Goal: Navigation & Orientation: Find specific page/section

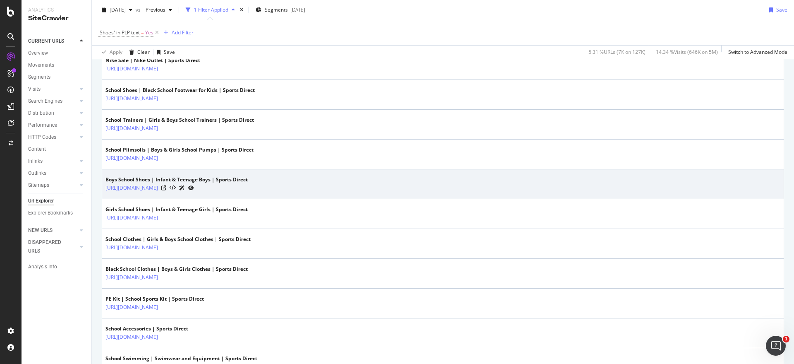
scroll to position [155, 0]
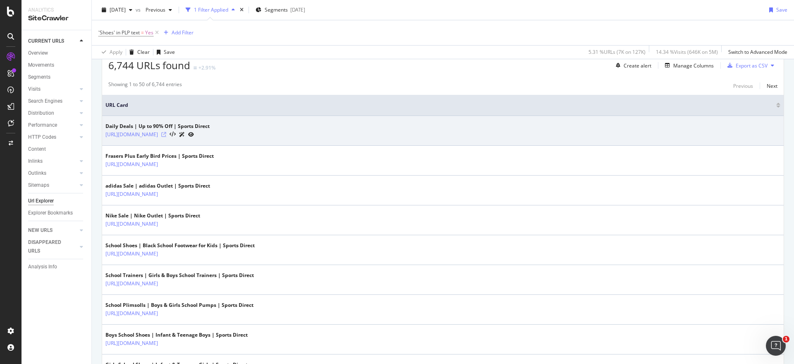
click at [166, 134] on icon at bounding box center [163, 134] width 5 height 5
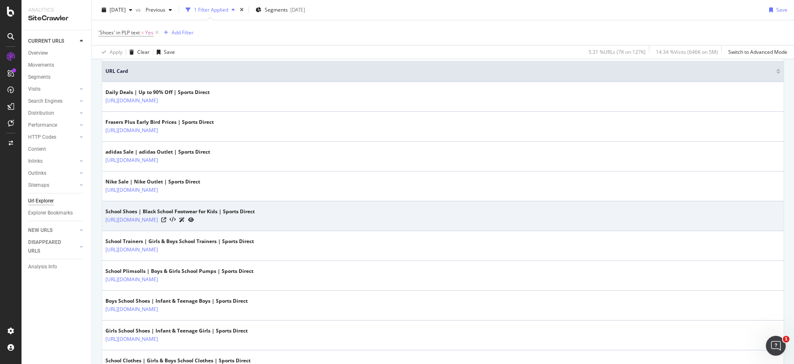
scroll to position [207, 0]
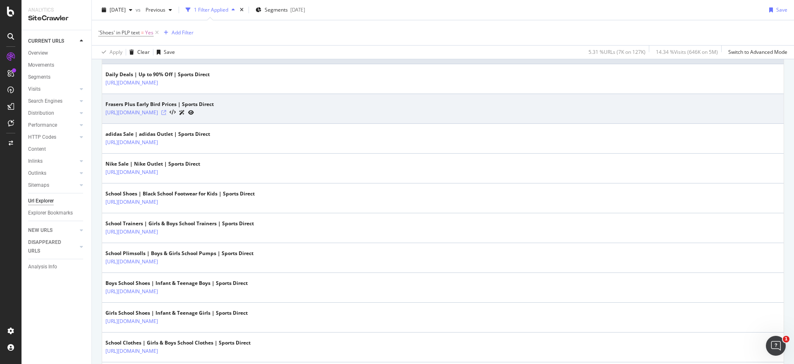
click at [166, 110] on icon at bounding box center [163, 112] width 5 height 5
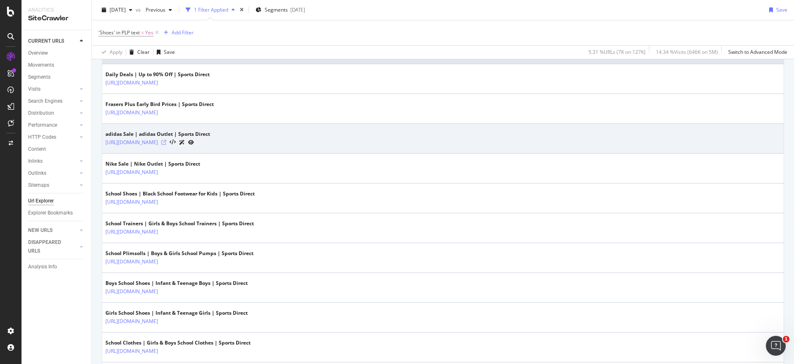
click at [166, 141] on icon at bounding box center [163, 142] width 5 height 5
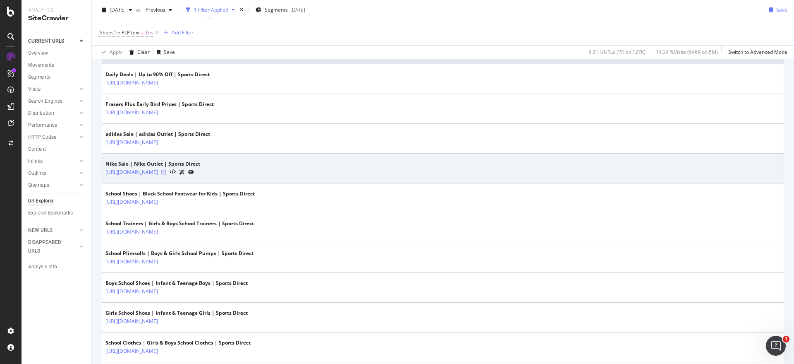
click at [166, 173] on icon at bounding box center [163, 172] width 5 height 5
click at [166, 171] on icon at bounding box center [163, 172] width 5 height 5
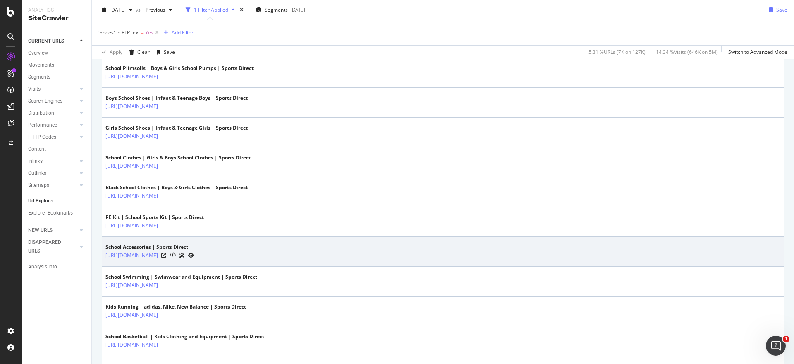
scroll to position [414, 0]
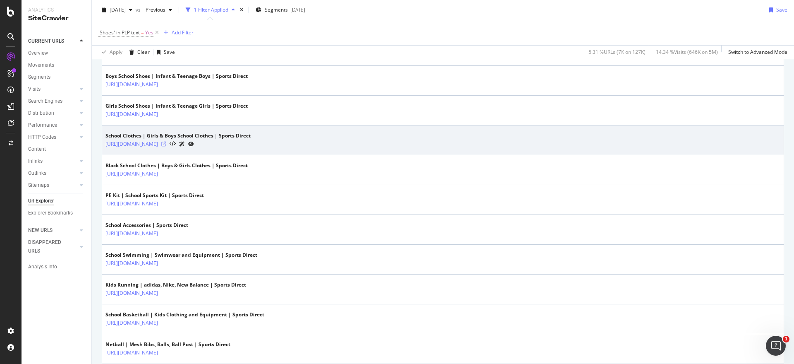
click at [166, 143] on icon at bounding box center [163, 143] width 5 height 5
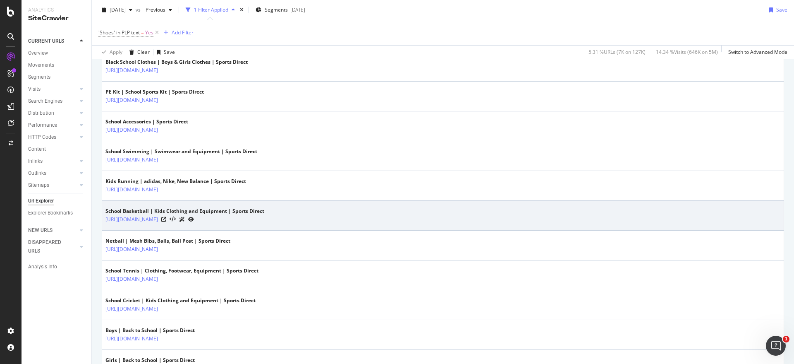
scroll to position [621, 0]
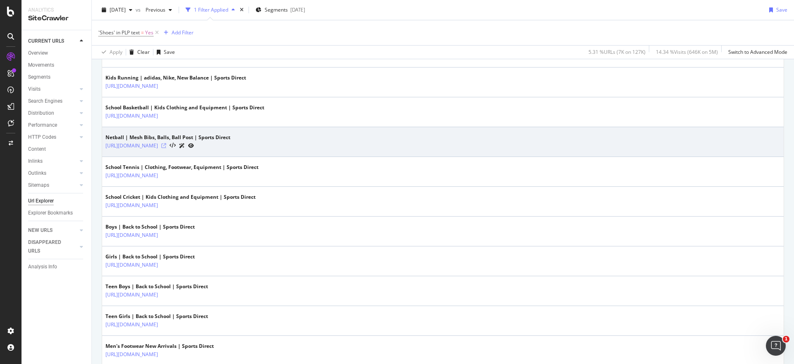
click at [166, 146] on icon at bounding box center [163, 145] width 5 height 5
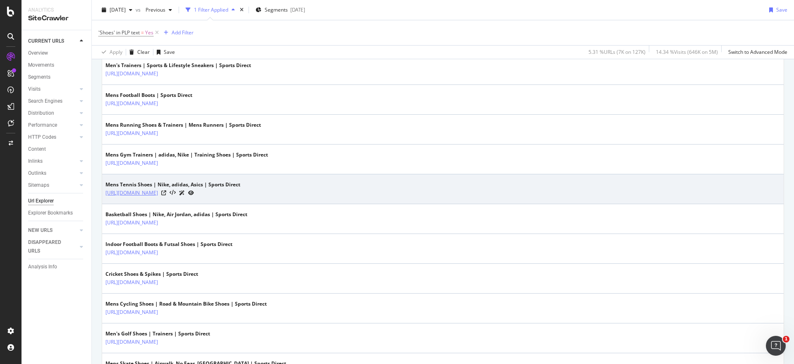
scroll to position [1189, 0]
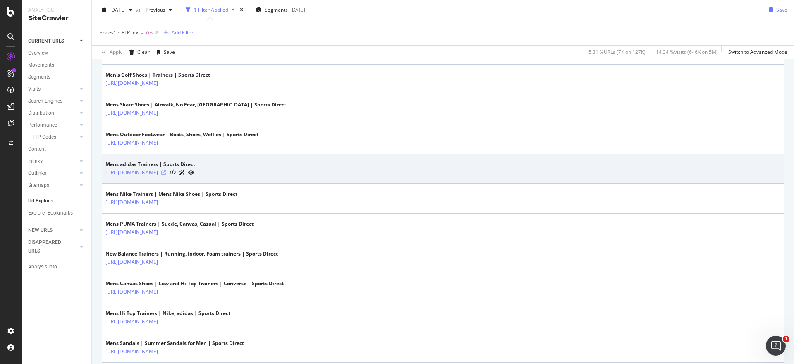
click at [166, 170] on icon at bounding box center [163, 172] width 5 height 5
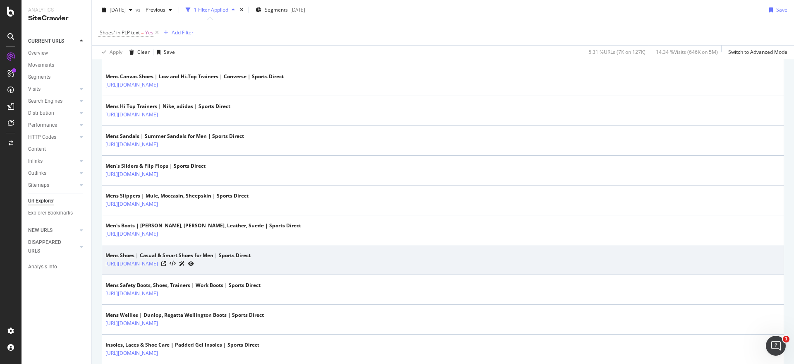
scroll to position [1444, 0]
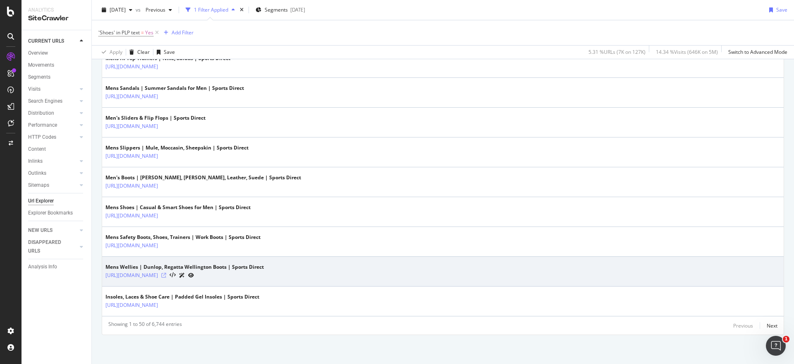
click at [166, 274] on icon at bounding box center [163, 275] width 5 height 5
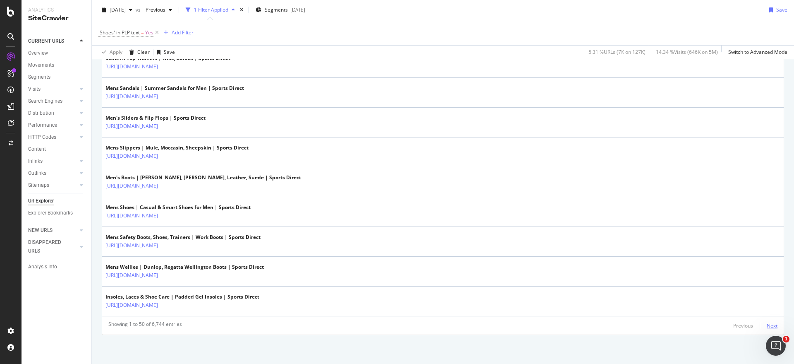
click at [767, 324] on div "Next" at bounding box center [772, 325] width 11 height 7
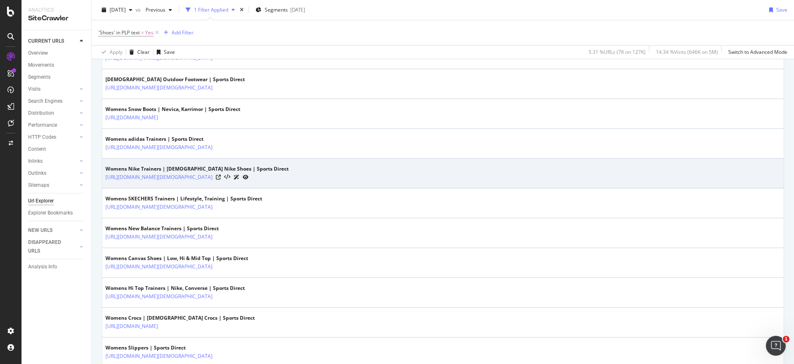
scroll to position [517, 0]
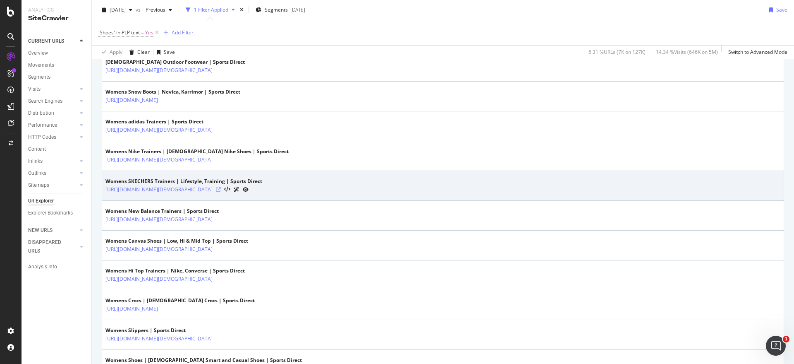
click at [221, 188] on icon at bounding box center [218, 189] width 5 height 5
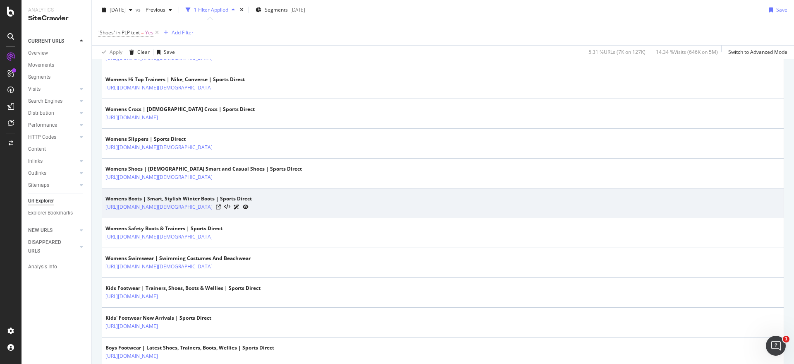
scroll to position [724, 0]
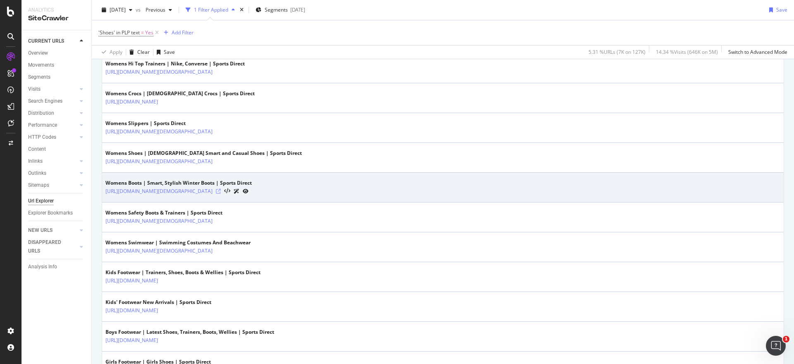
click at [221, 189] on icon at bounding box center [218, 191] width 5 height 5
